Goal: Information Seeking & Learning: Learn about a topic

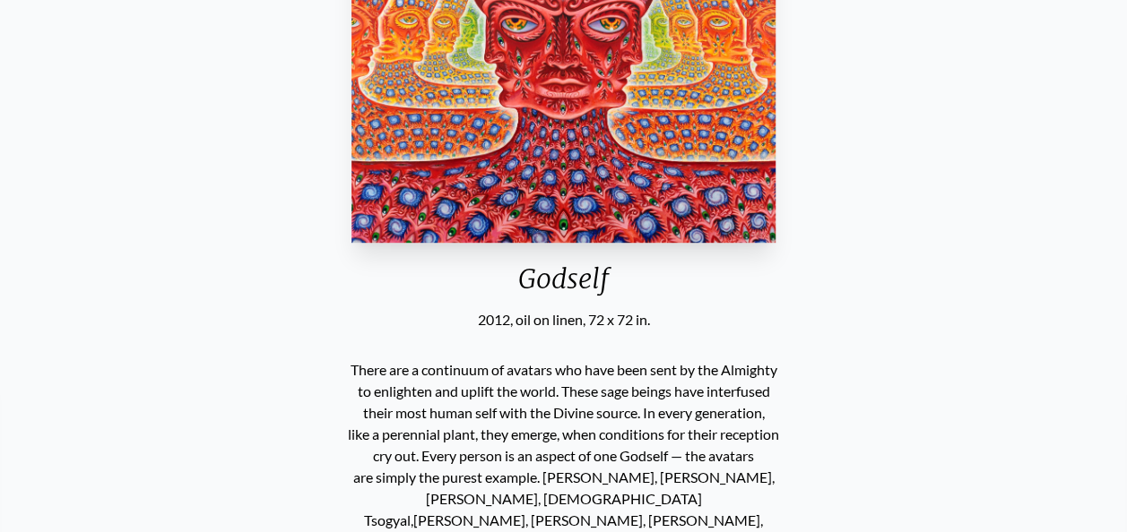
scroll to position [538, 0]
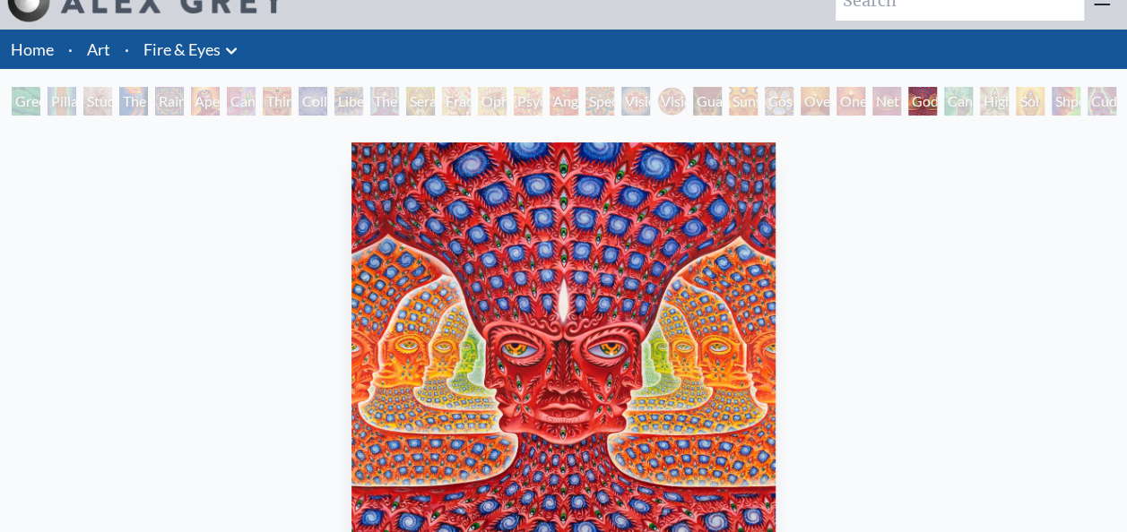
scroll to position [0, 0]
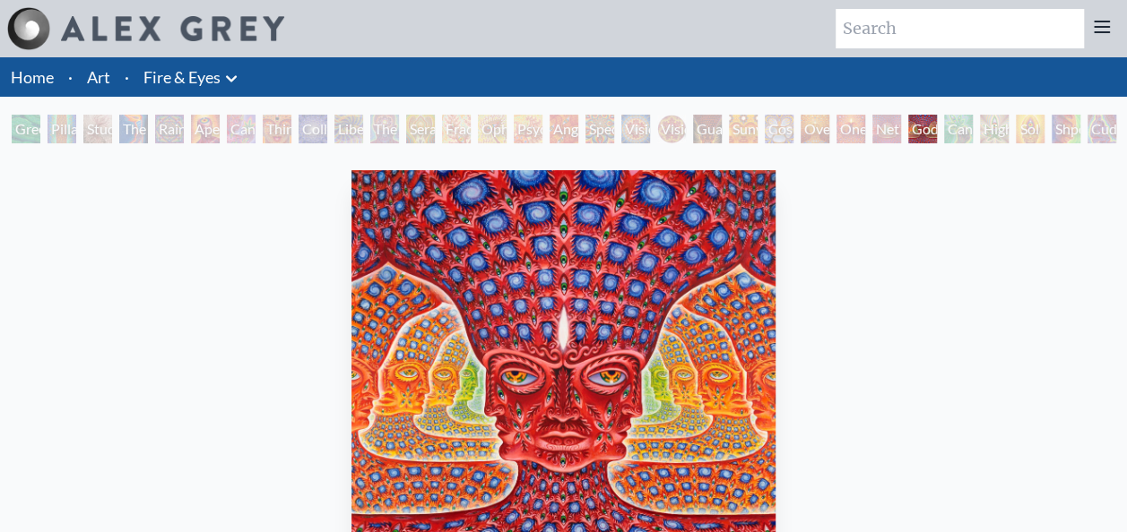
click at [33, 82] on link "Home" at bounding box center [32, 77] width 43 height 20
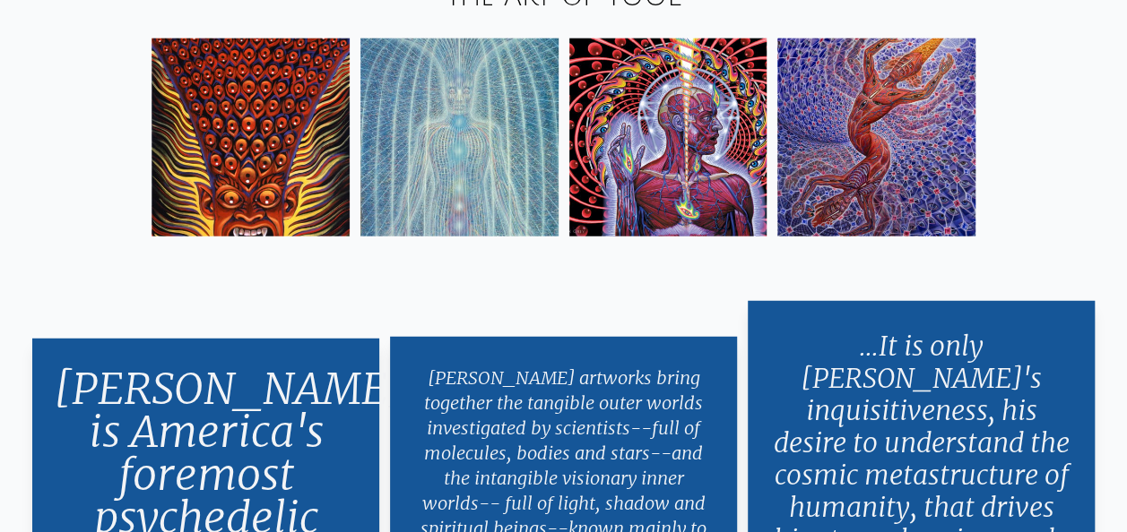
scroll to position [2420, 0]
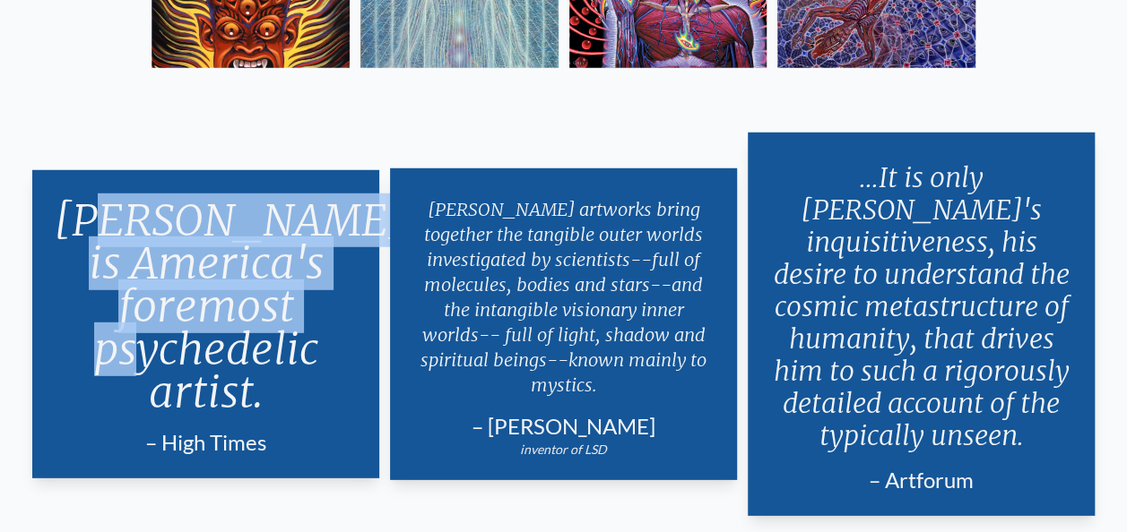
drag, startPoint x: 128, startPoint y: 202, endPoint x: 233, endPoint y: 328, distance: 164.2
click at [233, 328] on p "[PERSON_NAME] is America's foremost psychedelic artist." at bounding box center [206, 306] width 304 height 229
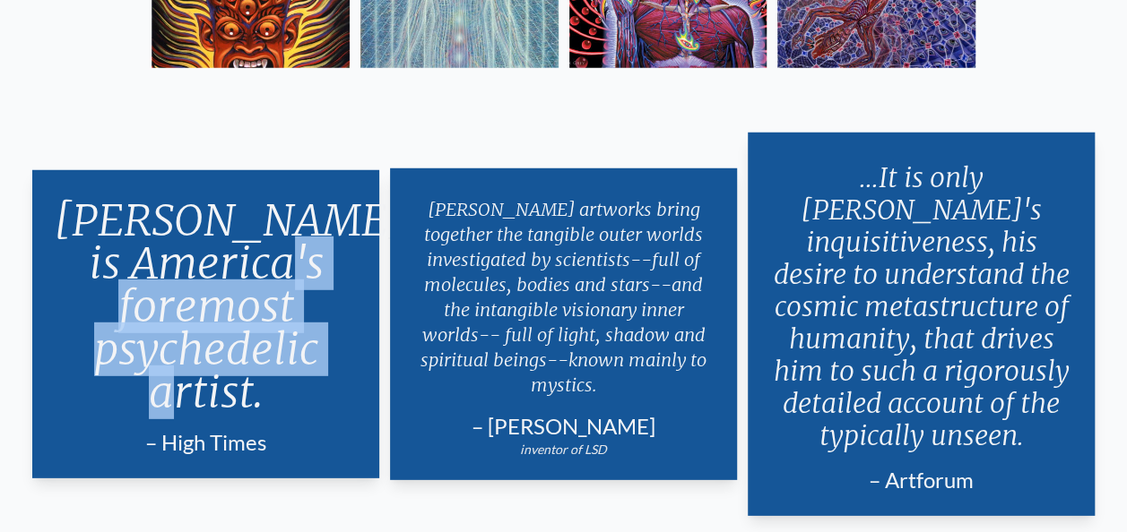
drag, startPoint x: 233, startPoint y: 328, endPoint x: 109, endPoint y: 265, distance: 138.7
click at [109, 265] on p "[PERSON_NAME] is America's foremost psychedelic artist." at bounding box center [206, 306] width 304 height 229
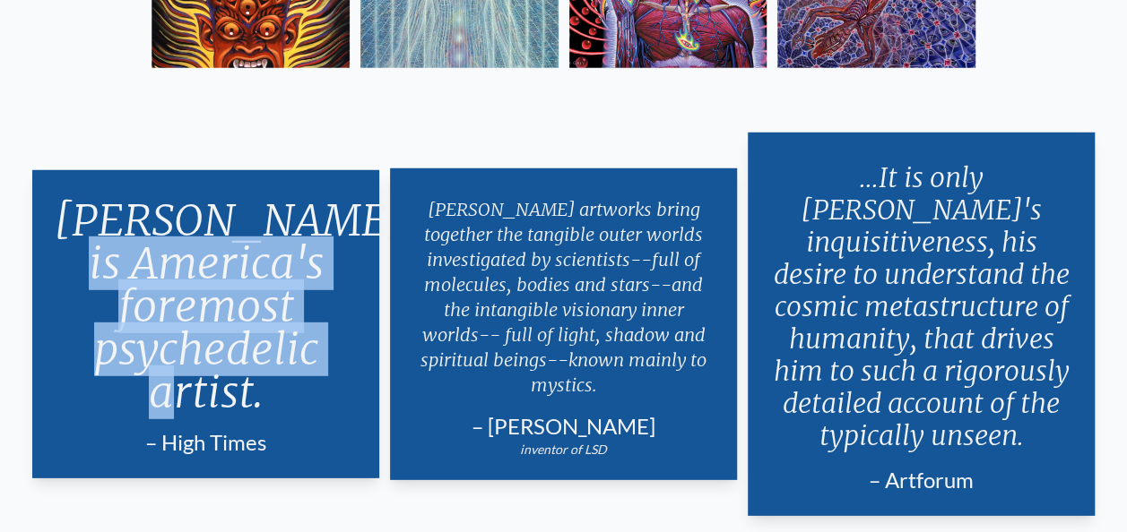
drag, startPoint x: 109, startPoint y: 265, endPoint x: 47, endPoint y: 229, distance: 72.3
click at [47, 229] on div "[PERSON_NAME] is America's foremost psychedelic artist. – High Times Length: 59" at bounding box center [205, 324] width 347 height 308
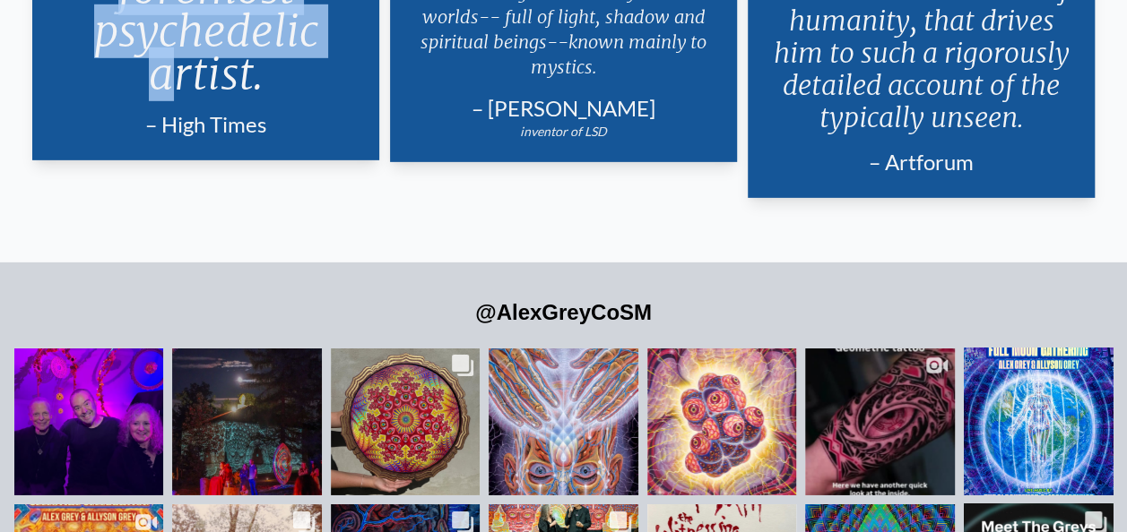
scroll to position [2958, 0]
